Goal: Task Accomplishment & Management: Complete application form

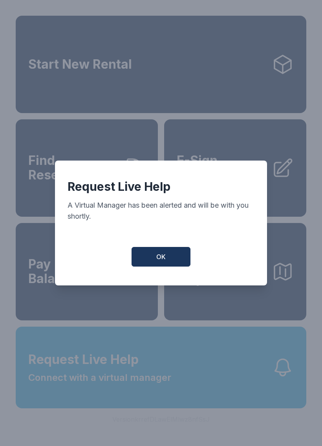
click at [162, 267] on button "OK" at bounding box center [161, 257] width 59 height 20
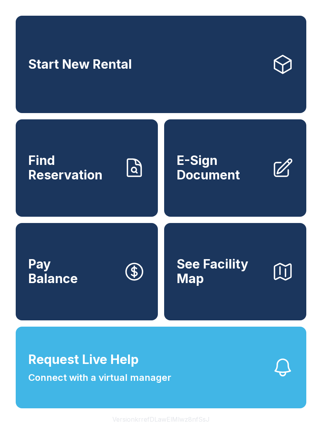
click at [231, 279] on span "See Facility Map" at bounding box center [221, 271] width 89 height 29
click at [210, 167] on span "E-Sign Document" at bounding box center [221, 168] width 89 height 29
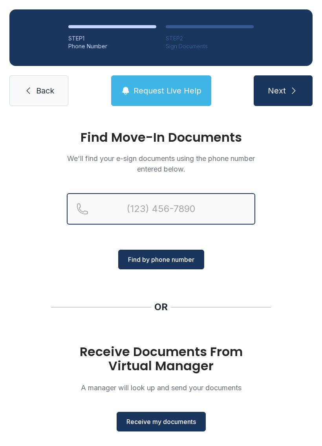
click at [123, 199] on input "Reservation phone number" at bounding box center [161, 208] width 189 height 31
type input "[PHONE_NUMBER]"
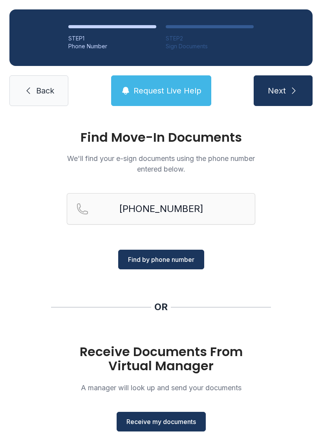
click at [172, 251] on button "Find by phone number" at bounding box center [161, 260] width 86 height 20
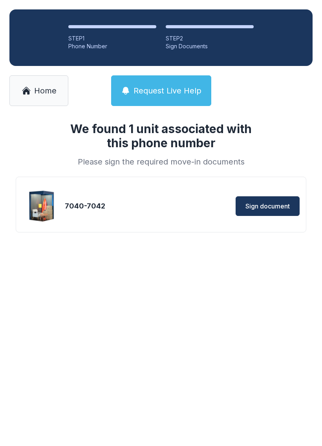
click at [263, 197] on button "Sign document" at bounding box center [268, 206] width 64 height 20
click at [34, 90] on span "Home" at bounding box center [45, 90] width 22 height 11
